Goal: Information Seeking & Learning: Learn about a topic

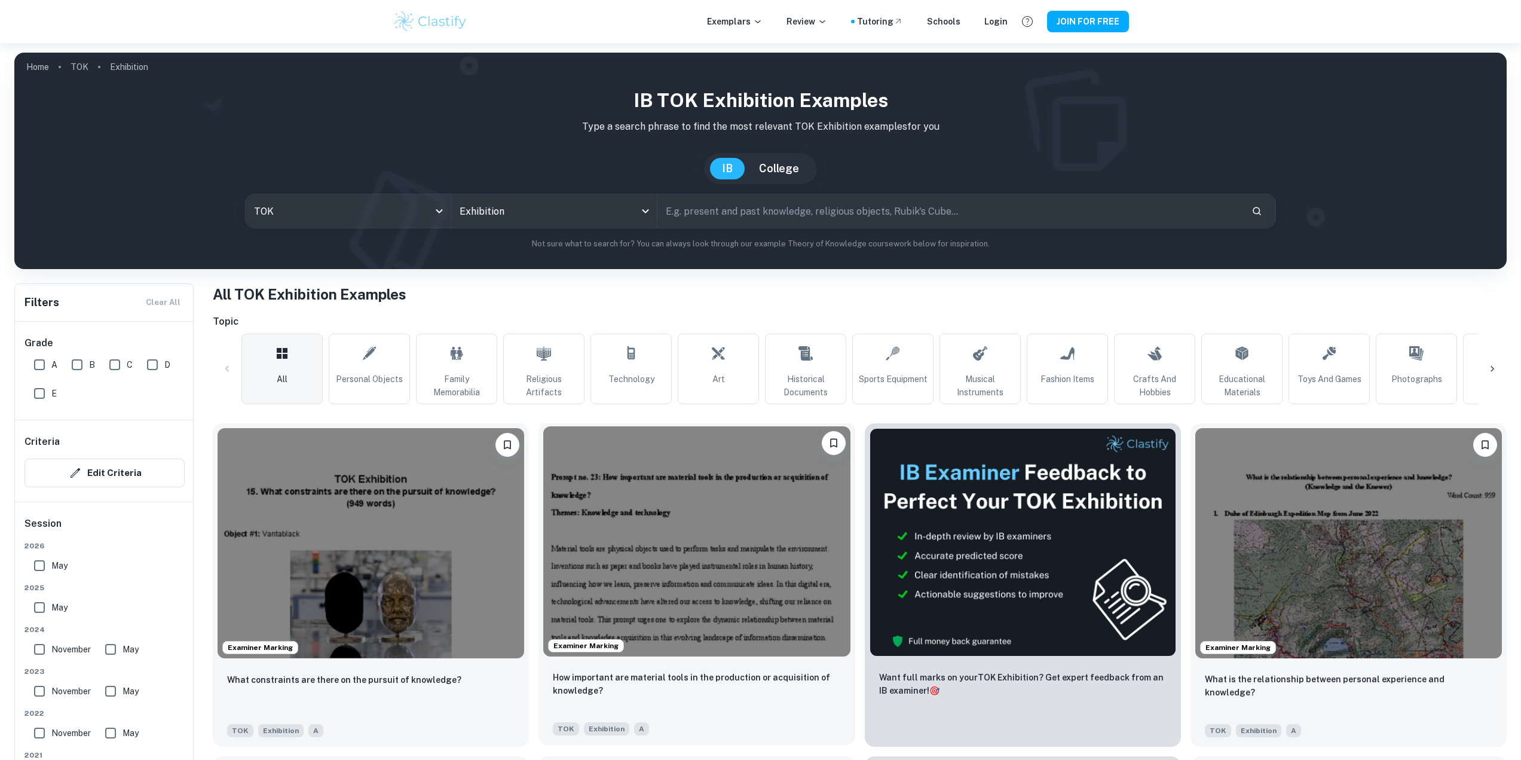
scroll to position [60, 0]
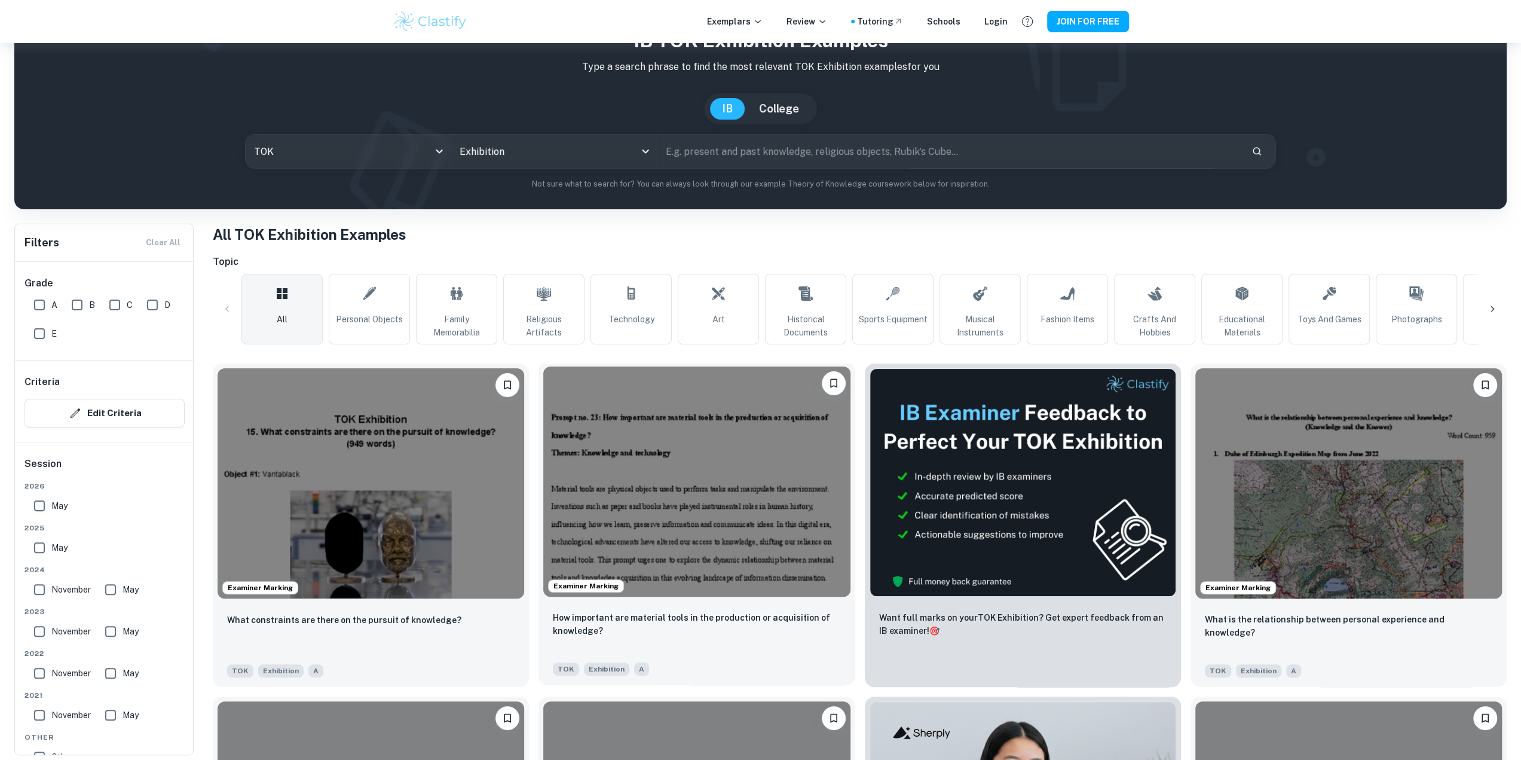
click at [685, 434] on img at bounding box center [696, 481] width 307 height 230
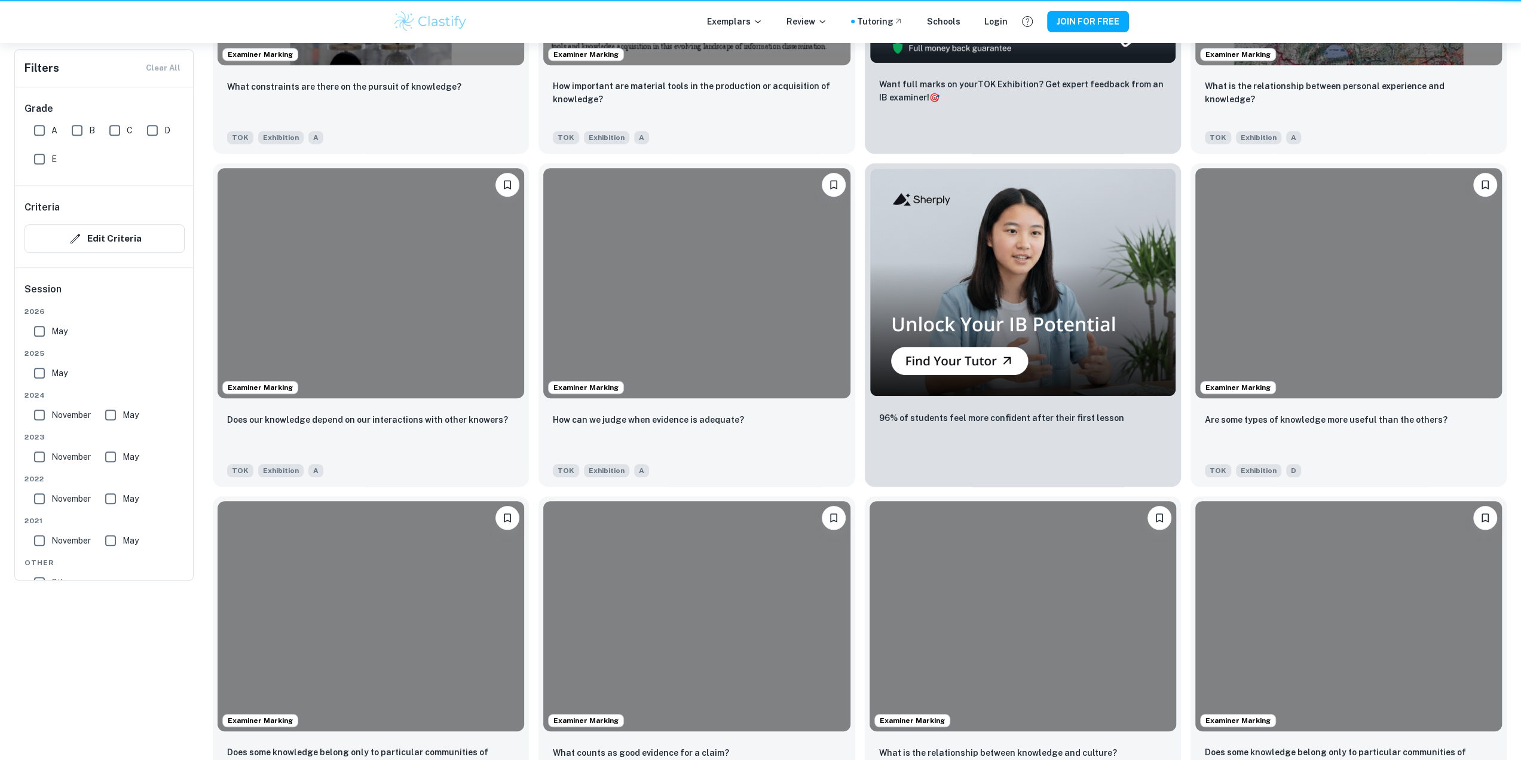
scroll to position [60, 0]
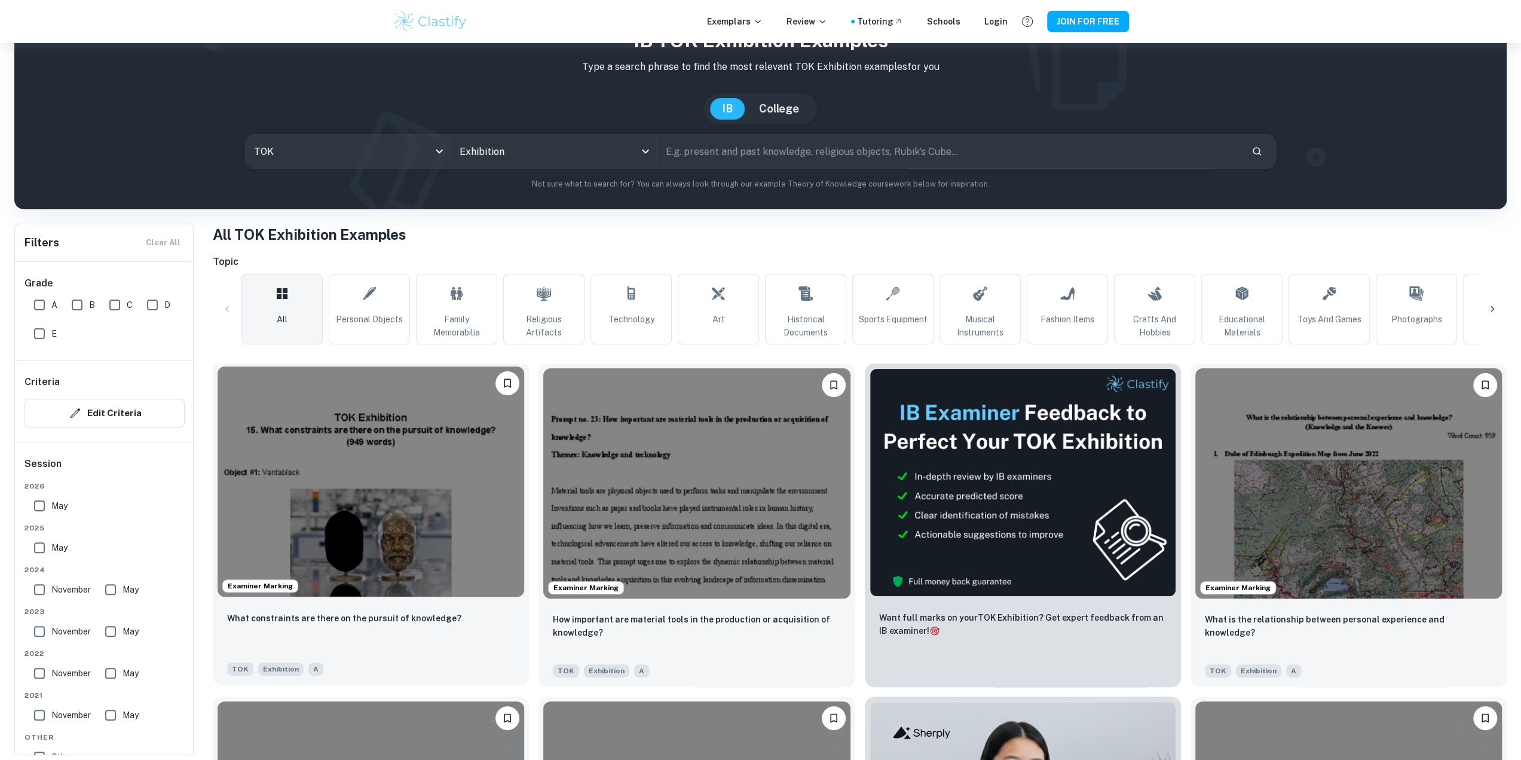
click at [481, 460] on img at bounding box center [371, 481] width 307 height 230
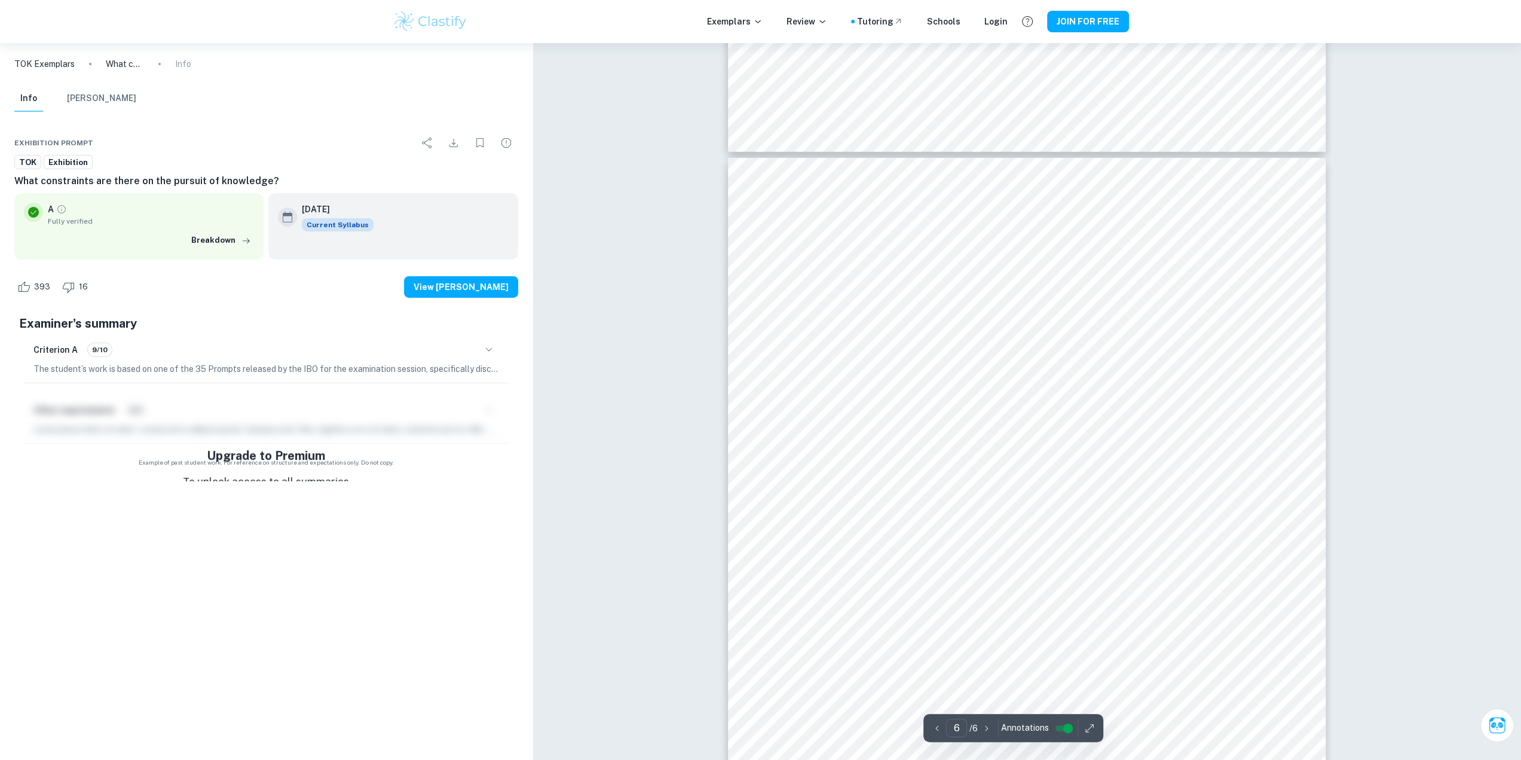
scroll to position [3920, 0]
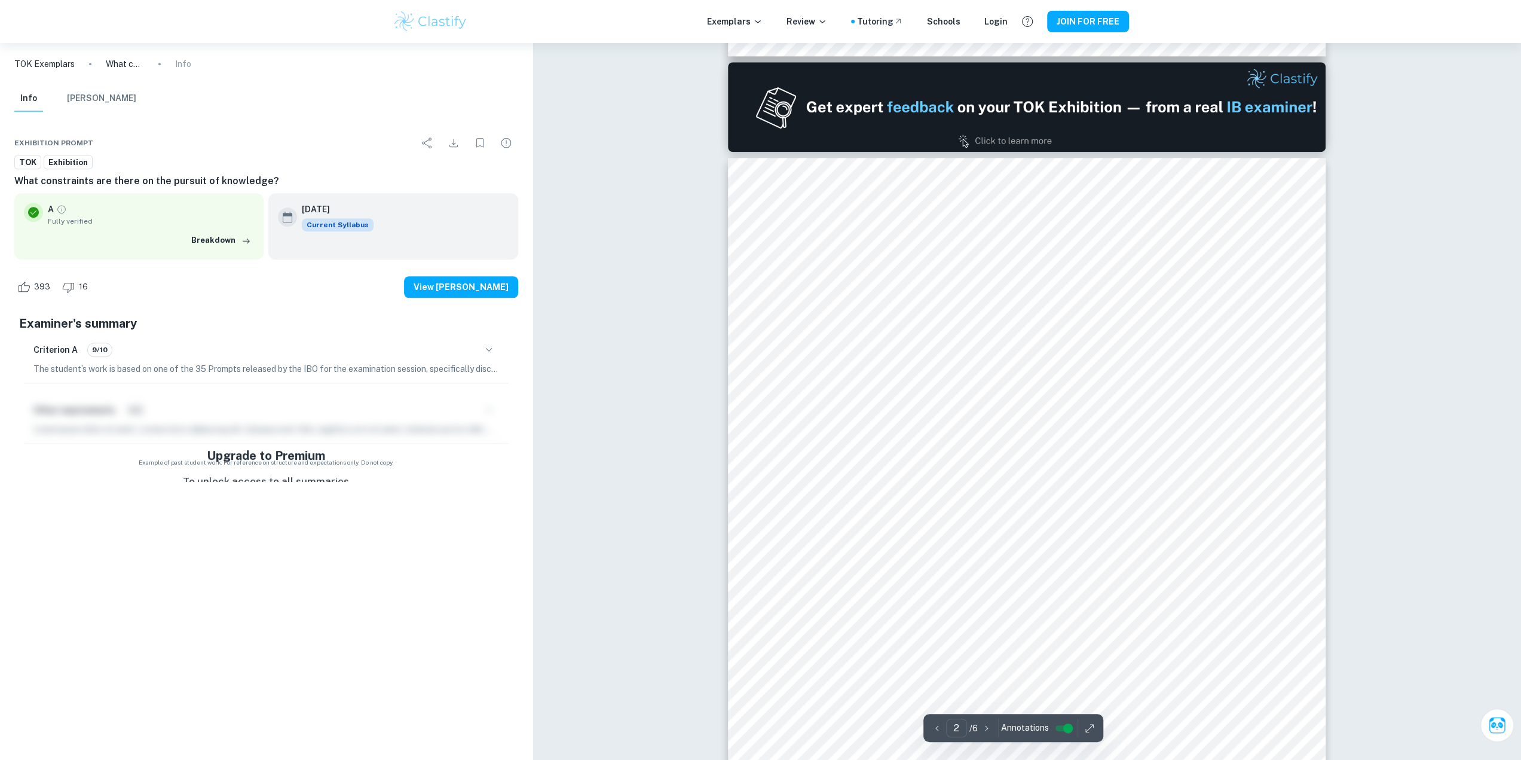
type input "1"
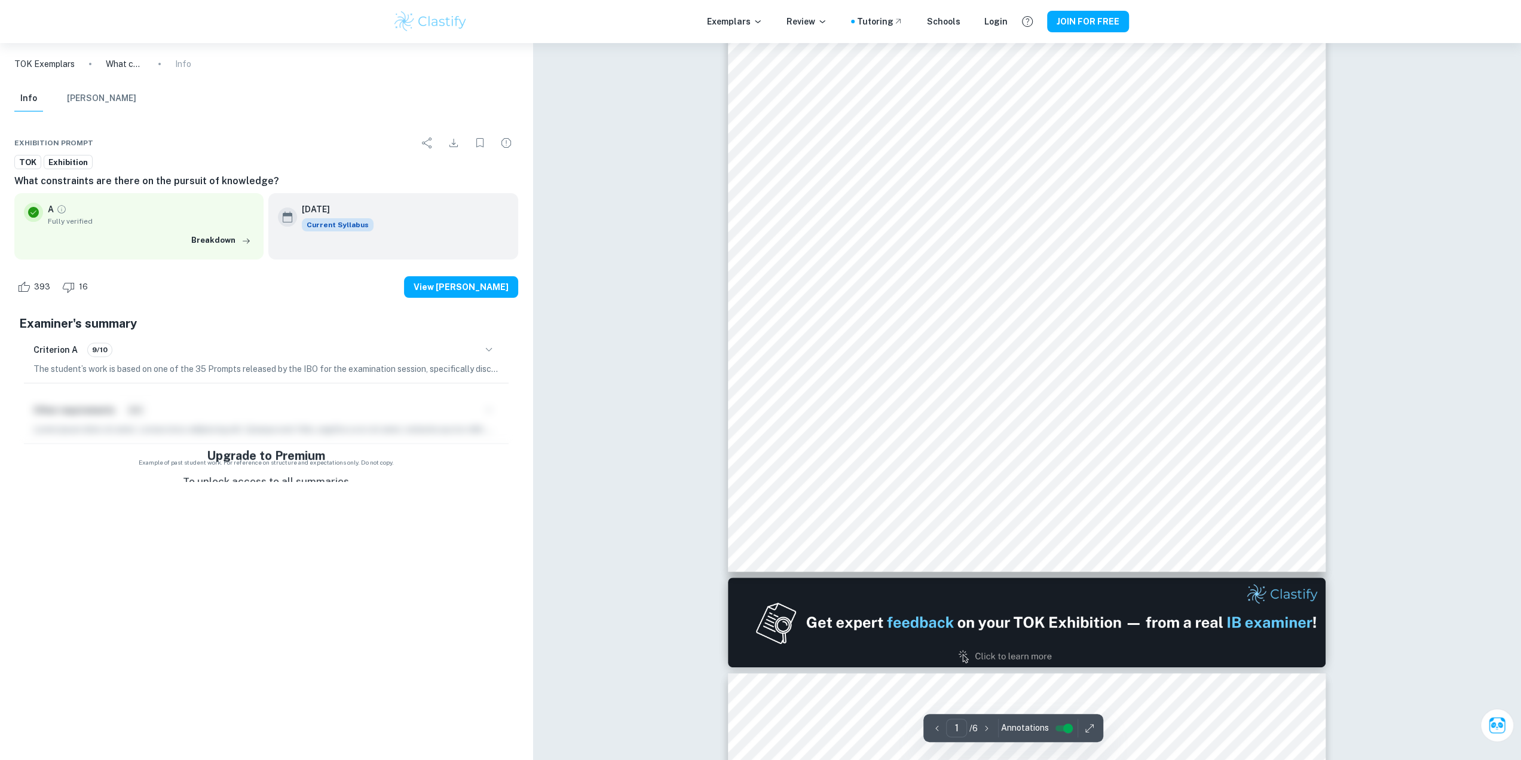
scroll to position [0, 0]
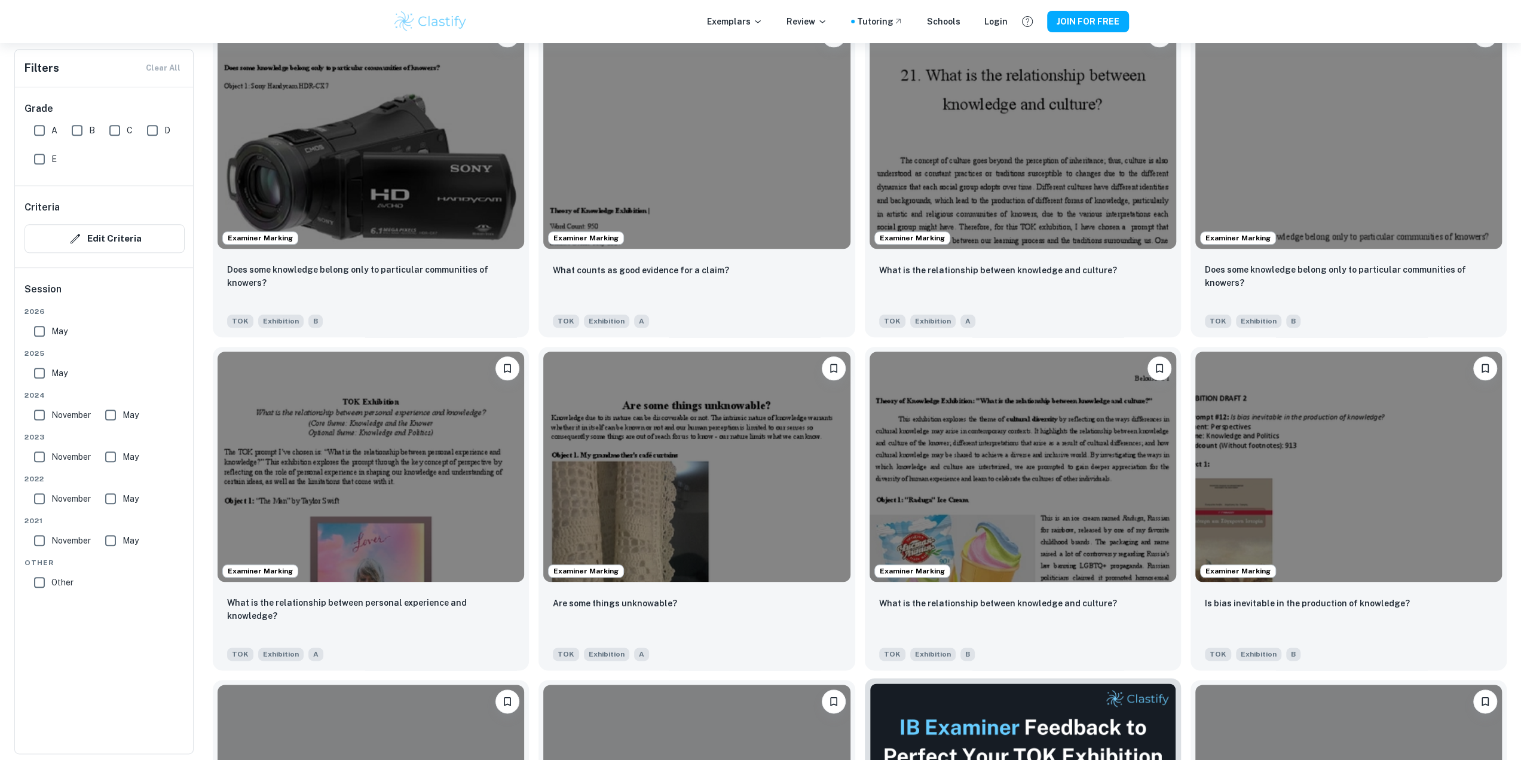
scroll to position [1076, 0]
